Goal: Information Seeking & Learning: Learn about a topic

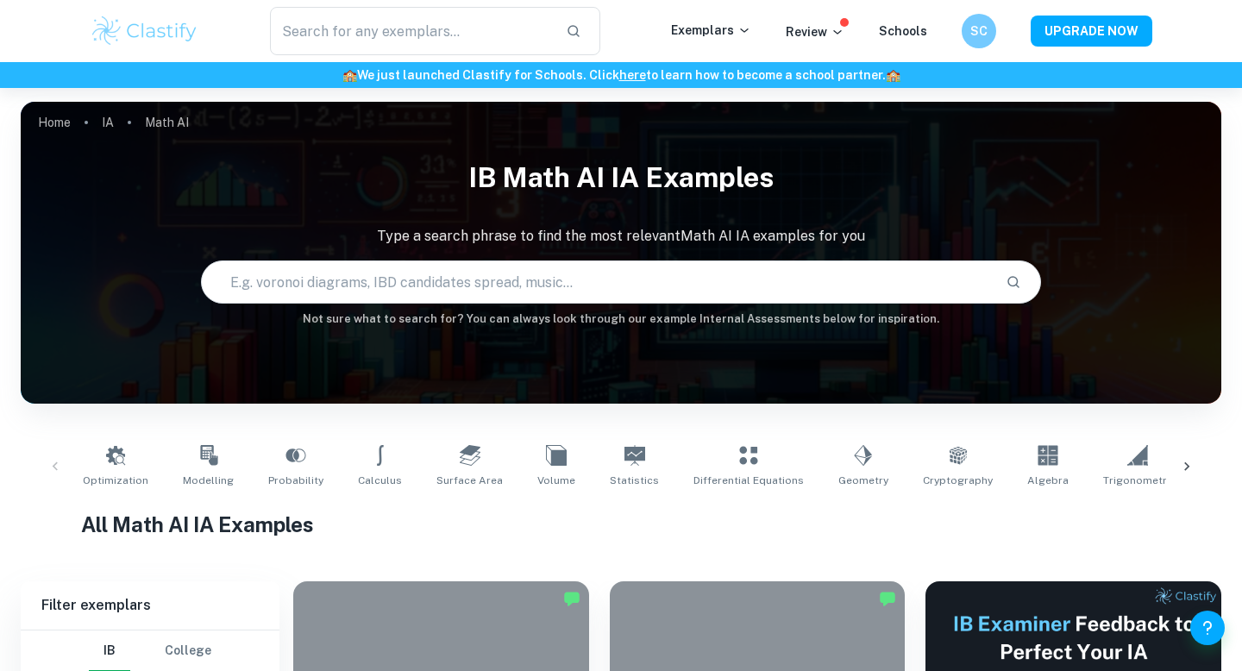
click at [147, 16] on img at bounding box center [145, 31] width 110 height 34
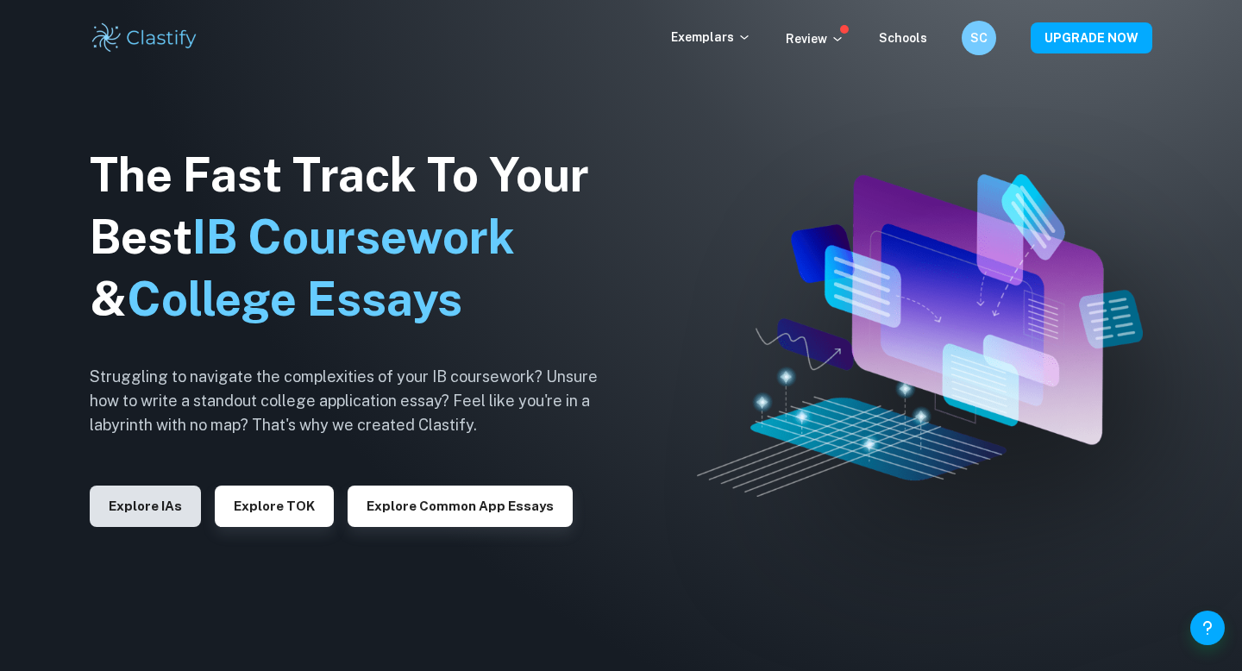
click at [155, 515] on button "Explore IAs" at bounding box center [145, 505] width 111 height 41
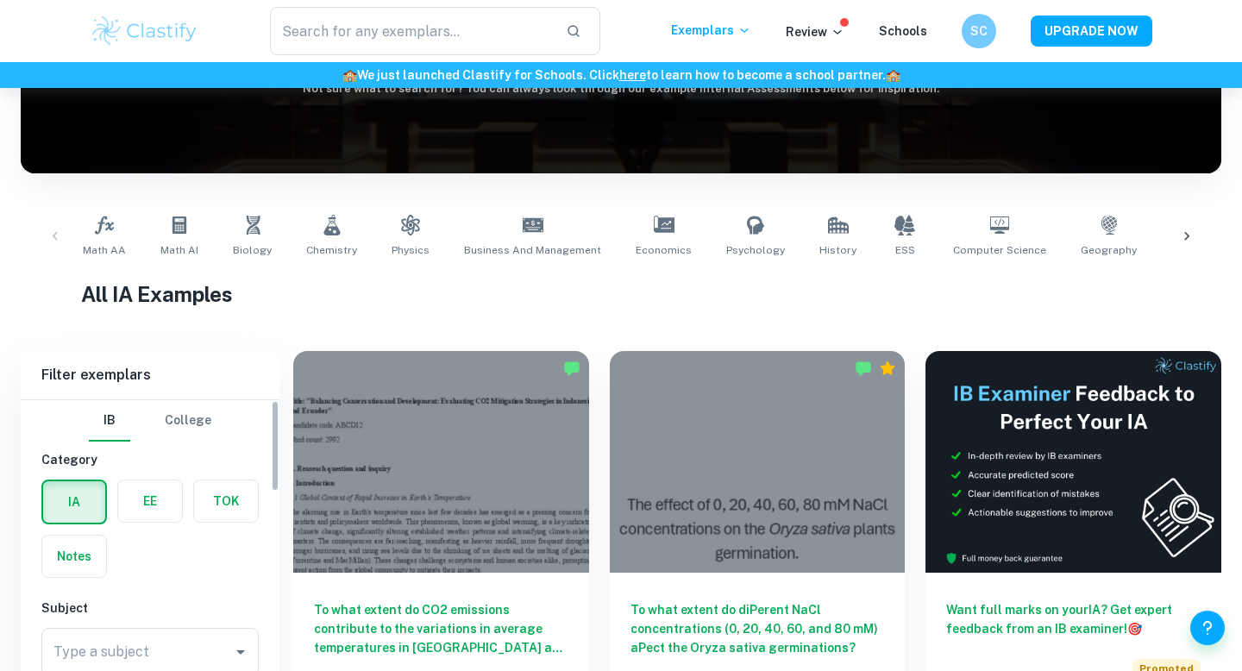
scroll to position [323, 0]
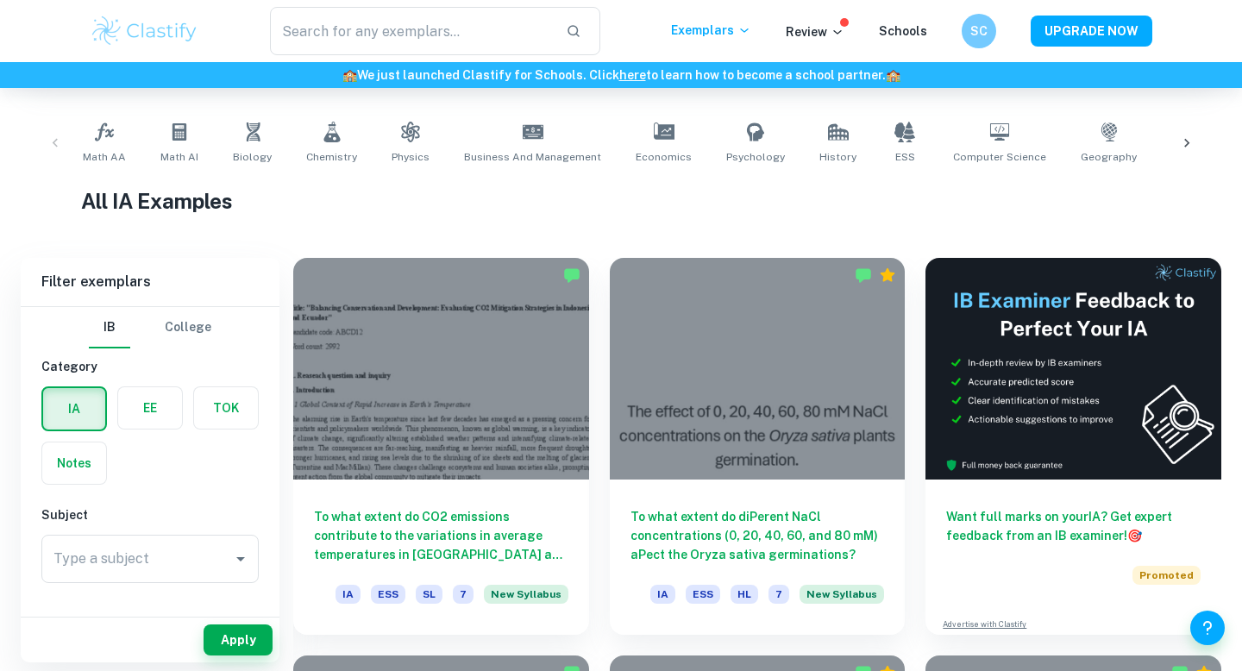
click at [145, 418] on label "button" at bounding box center [150, 407] width 64 height 41
click at [0, 0] on input "radio" at bounding box center [0, 0] width 0 height 0
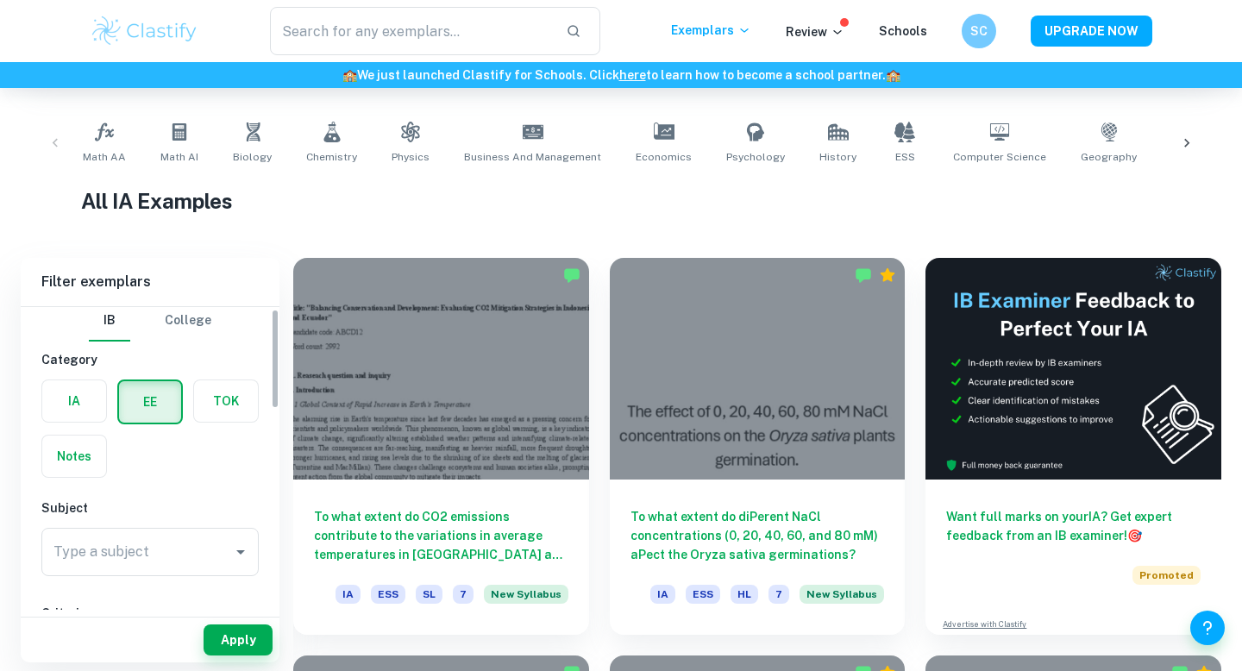
click at [144, 546] on input "Type a subject" at bounding box center [137, 552] width 176 height 33
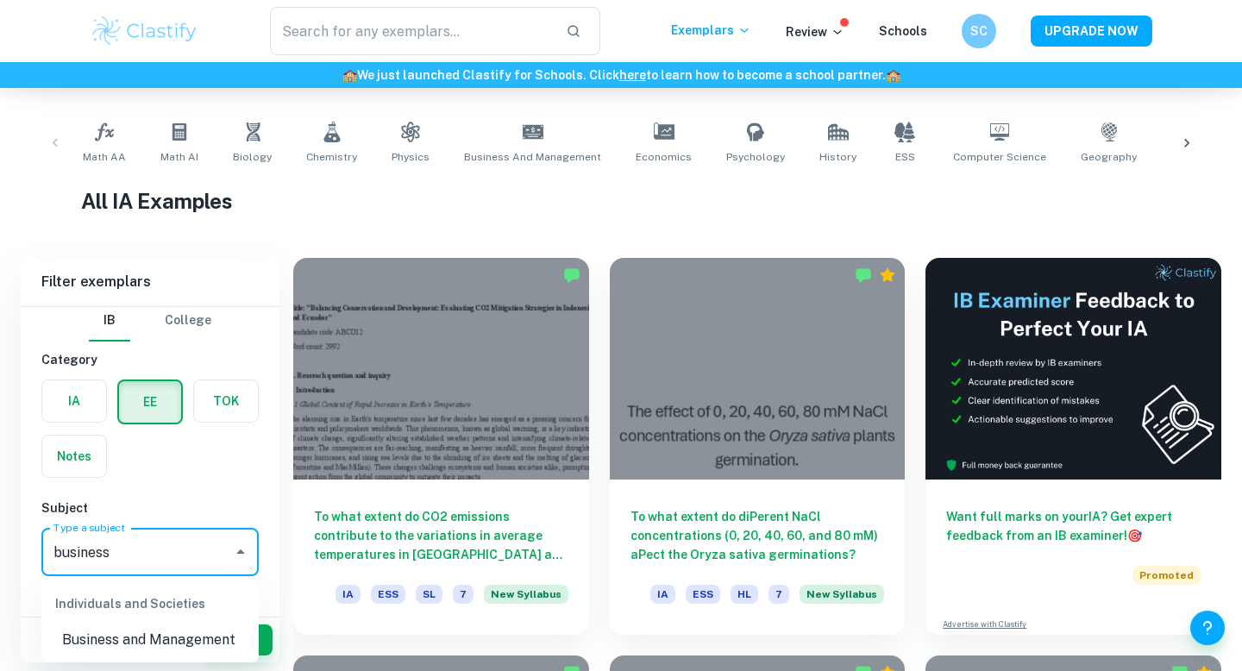
click at [154, 645] on li "Business and Management" at bounding box center [149, 639] width 217 height 31
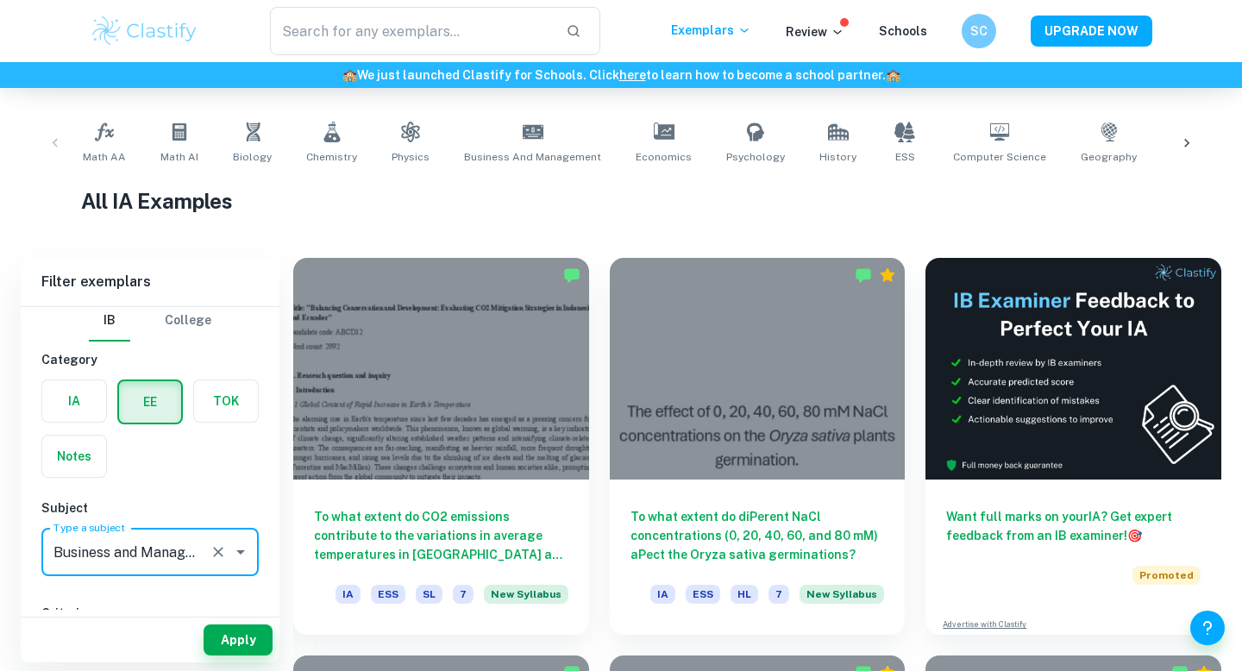
type input "Business and Management"
click at [225, 659] on div "Apply" at bounding box center [150, 639] width 259 height 45
click at [230, 630] on button "Apply" at bounding box center [238, 639] width 69 height 31
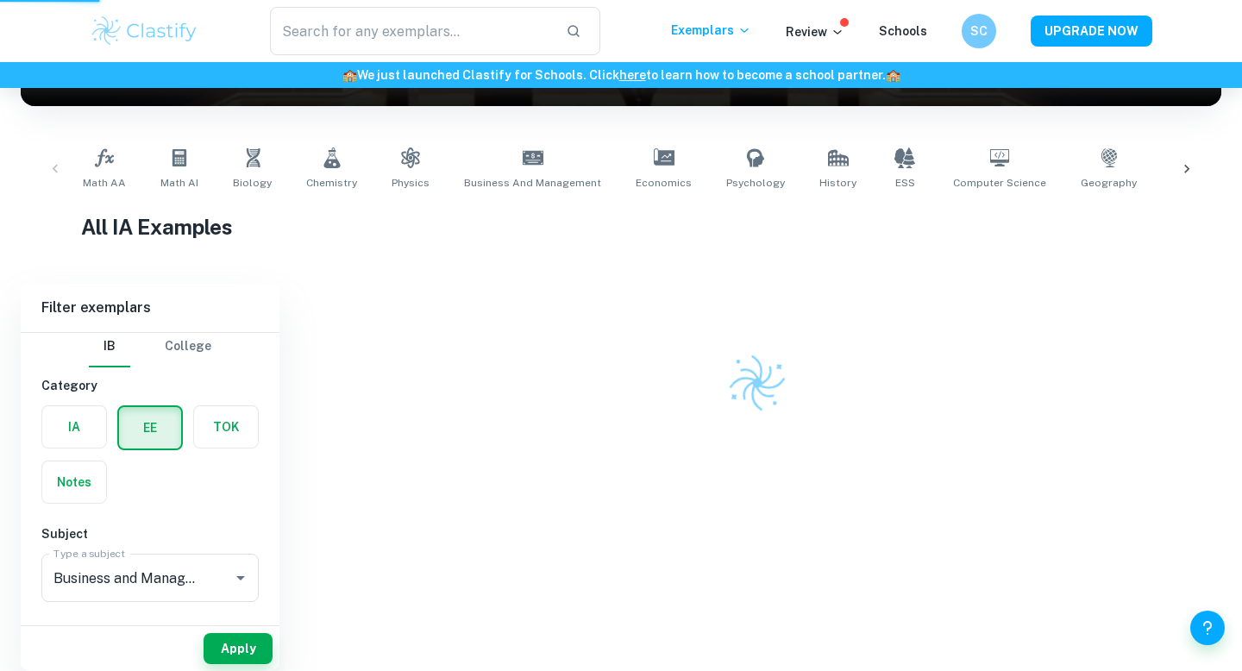
scroll to position [289, 0]
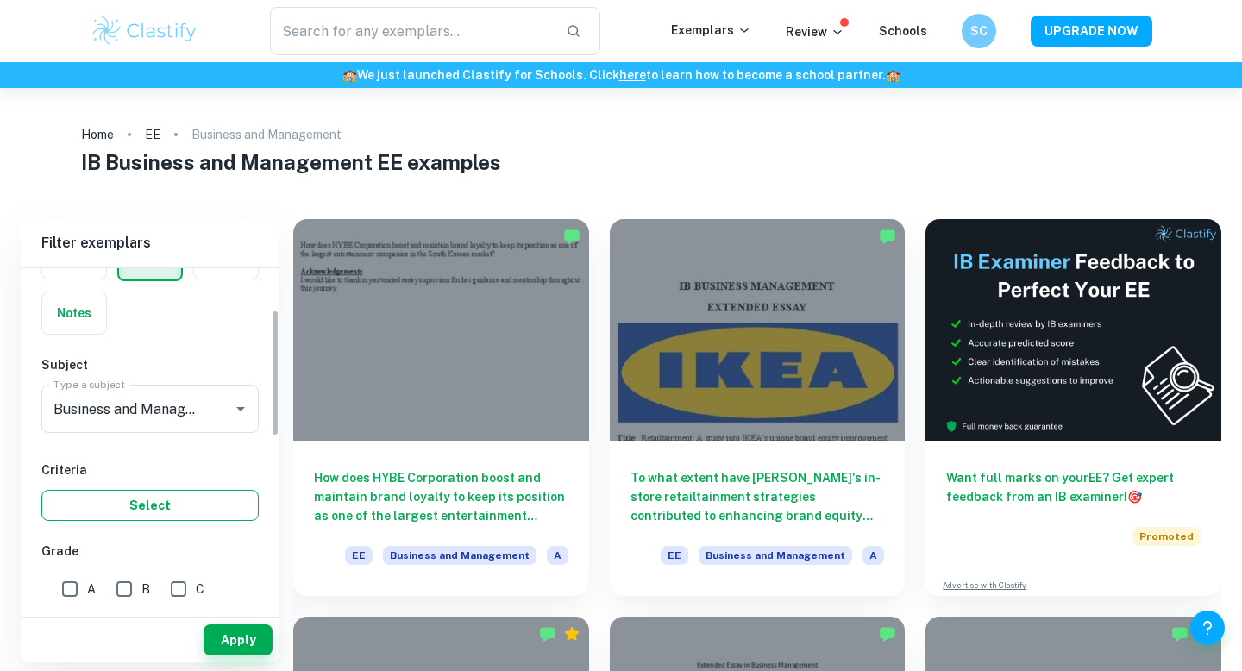
scroll to position [198, 0]
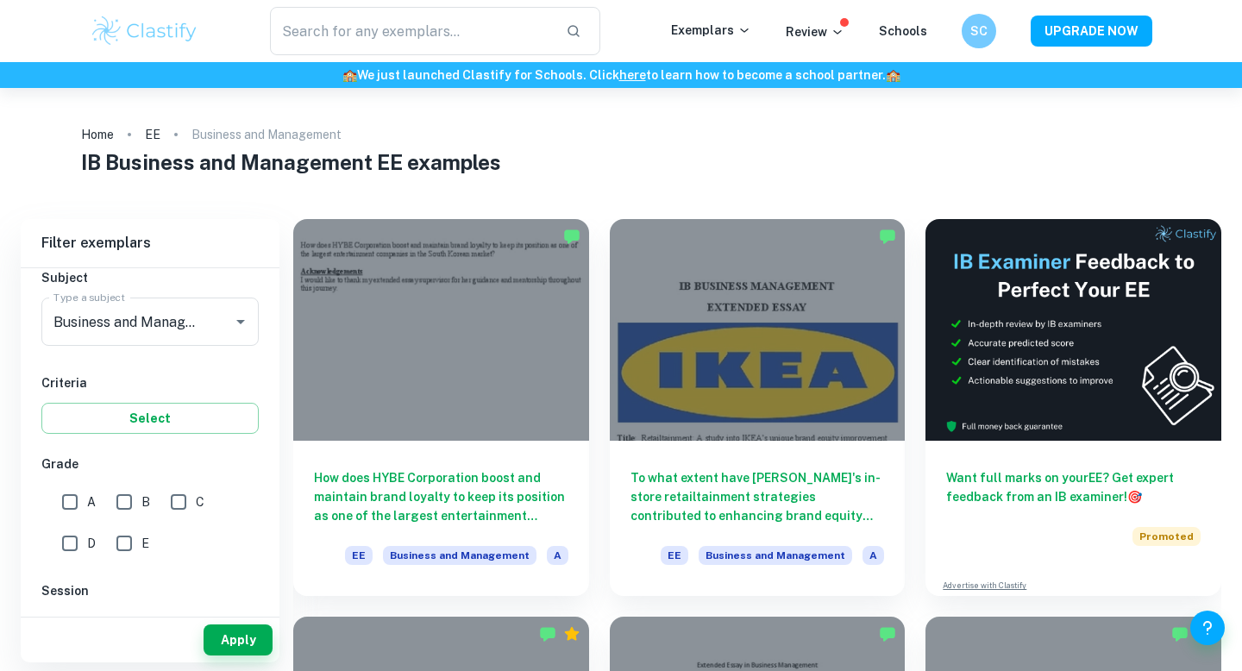
click at [73, 506] on input "A" at bounding box center [70, 502] width 34 height 34
checkbox input "true"
click at [247, 649] on button "Apply" at bounding box center [238, 639] width 69 height 31
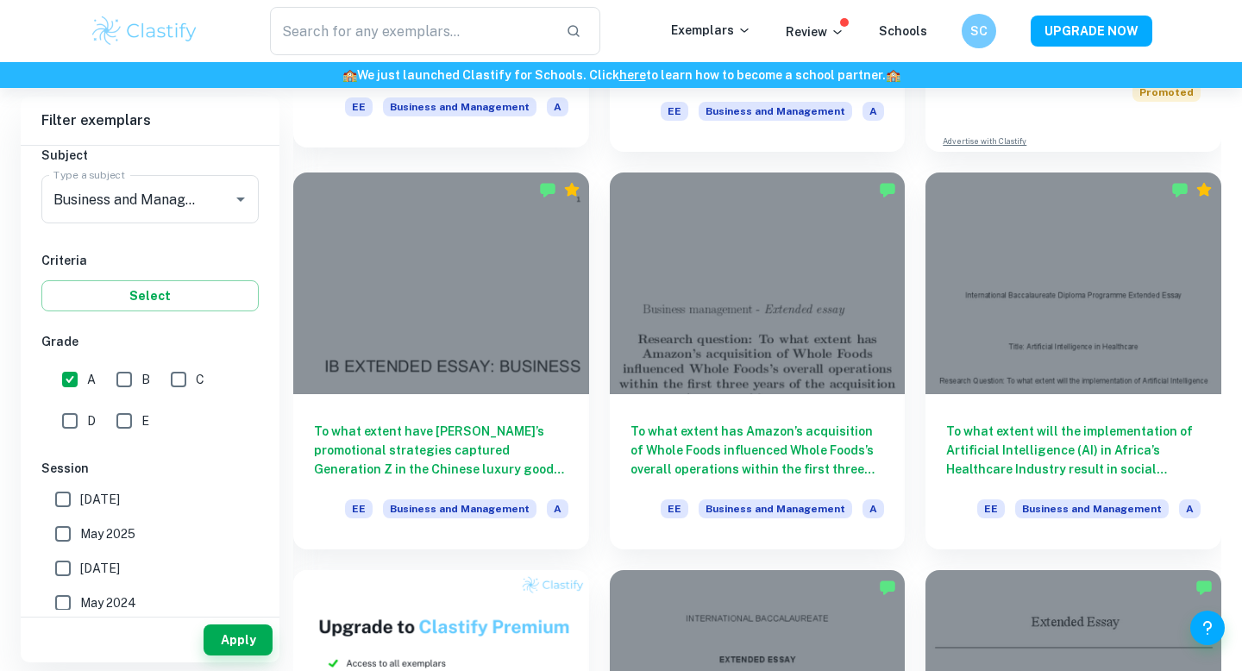
scroll to position [445, 0]
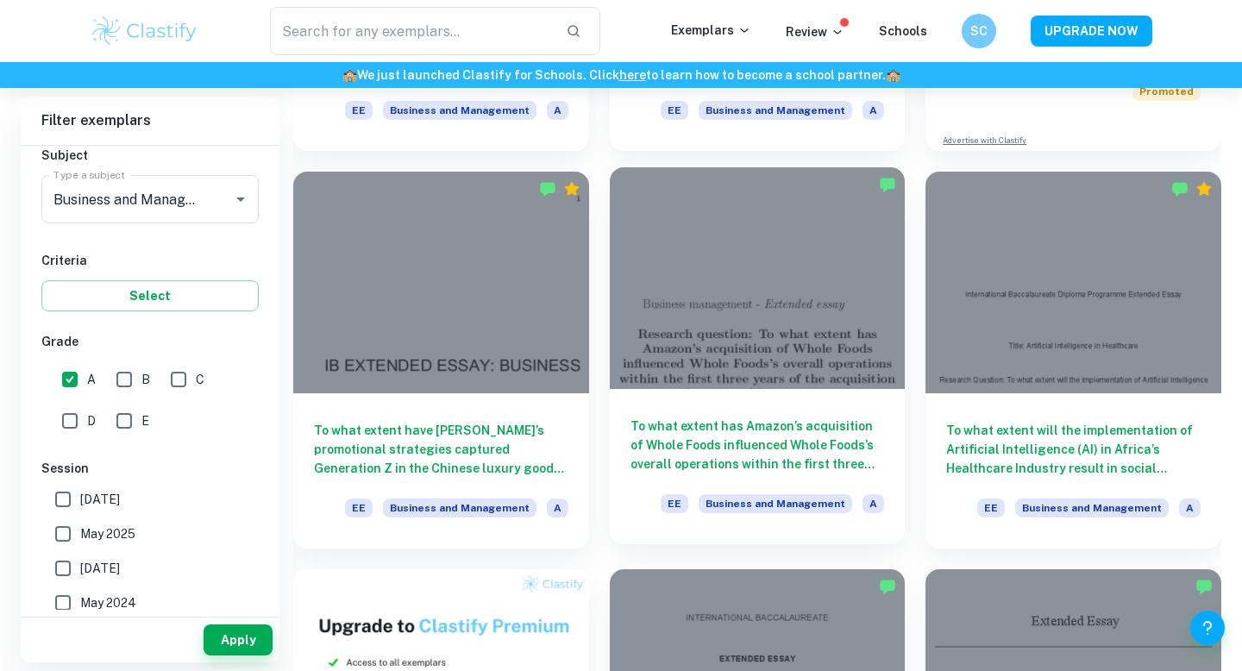
click at [743, 385] on div at bounding box center [758, 278] width 296 height 222
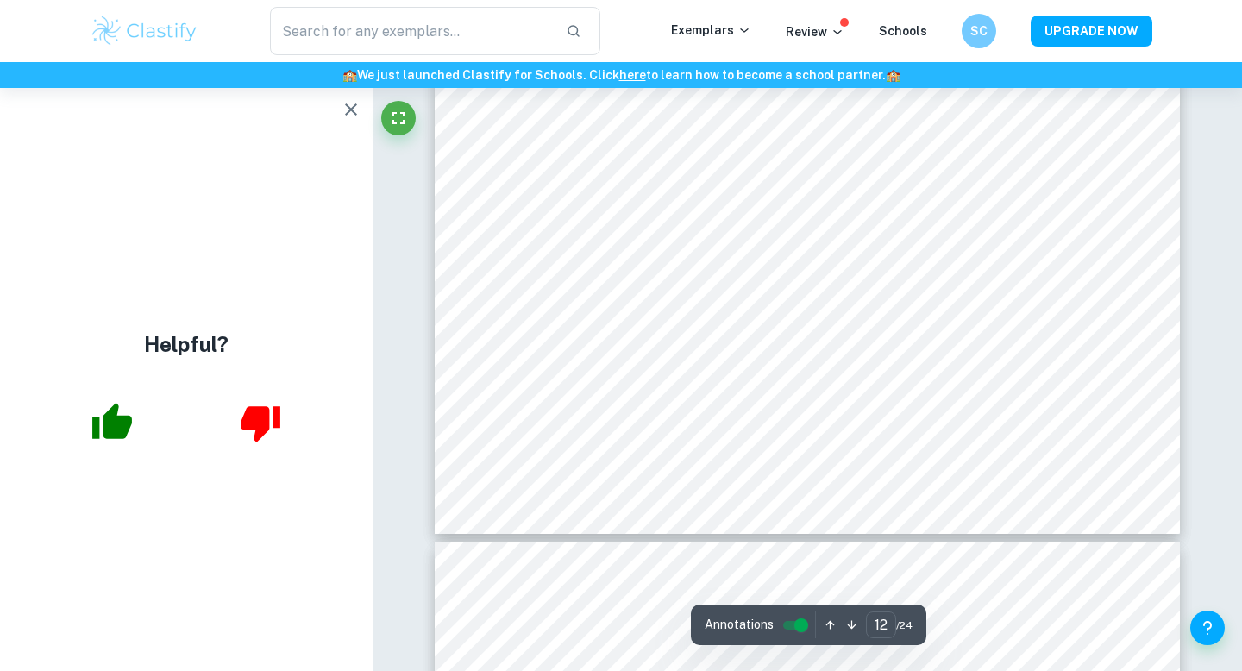
scroll to position [11614, 0]
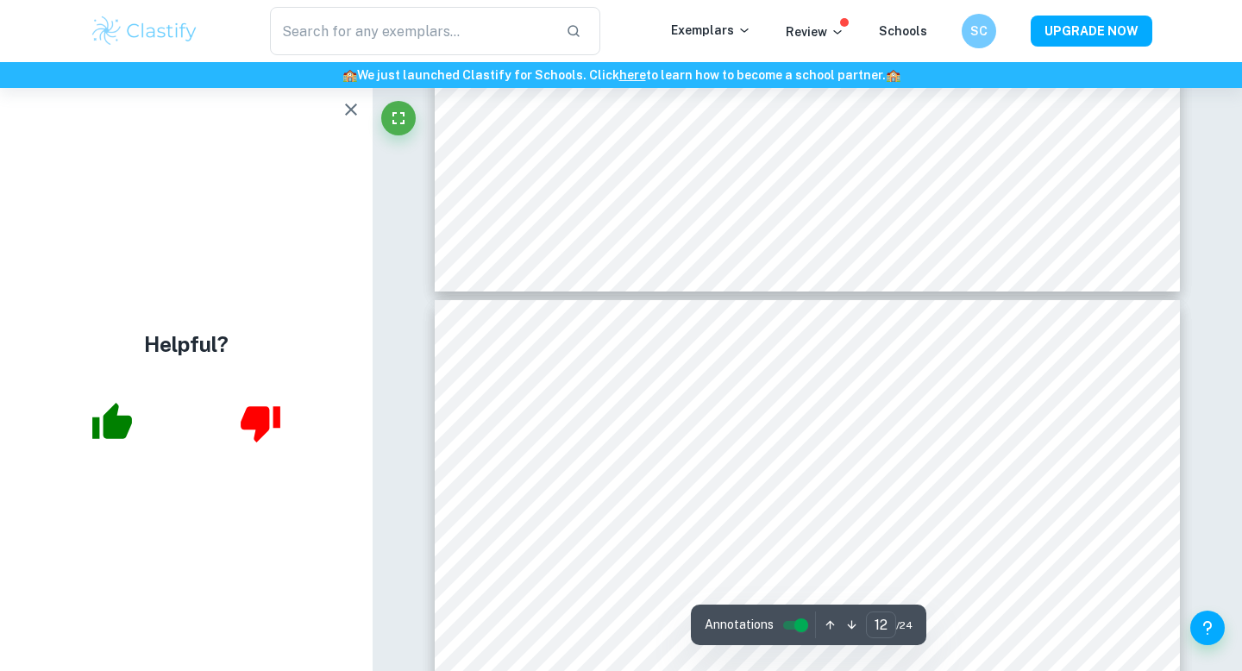
type input "13"
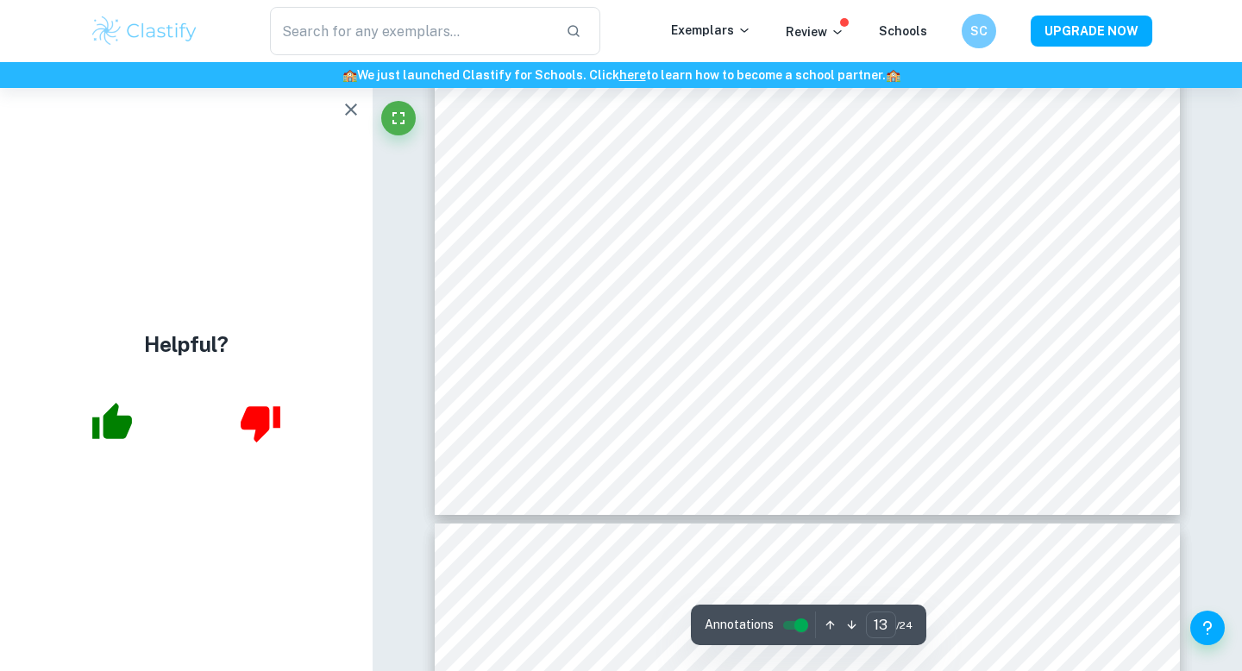
scroll to position [12764, 0]
